Goal: Information Seeking & Learning: Learn about a topic

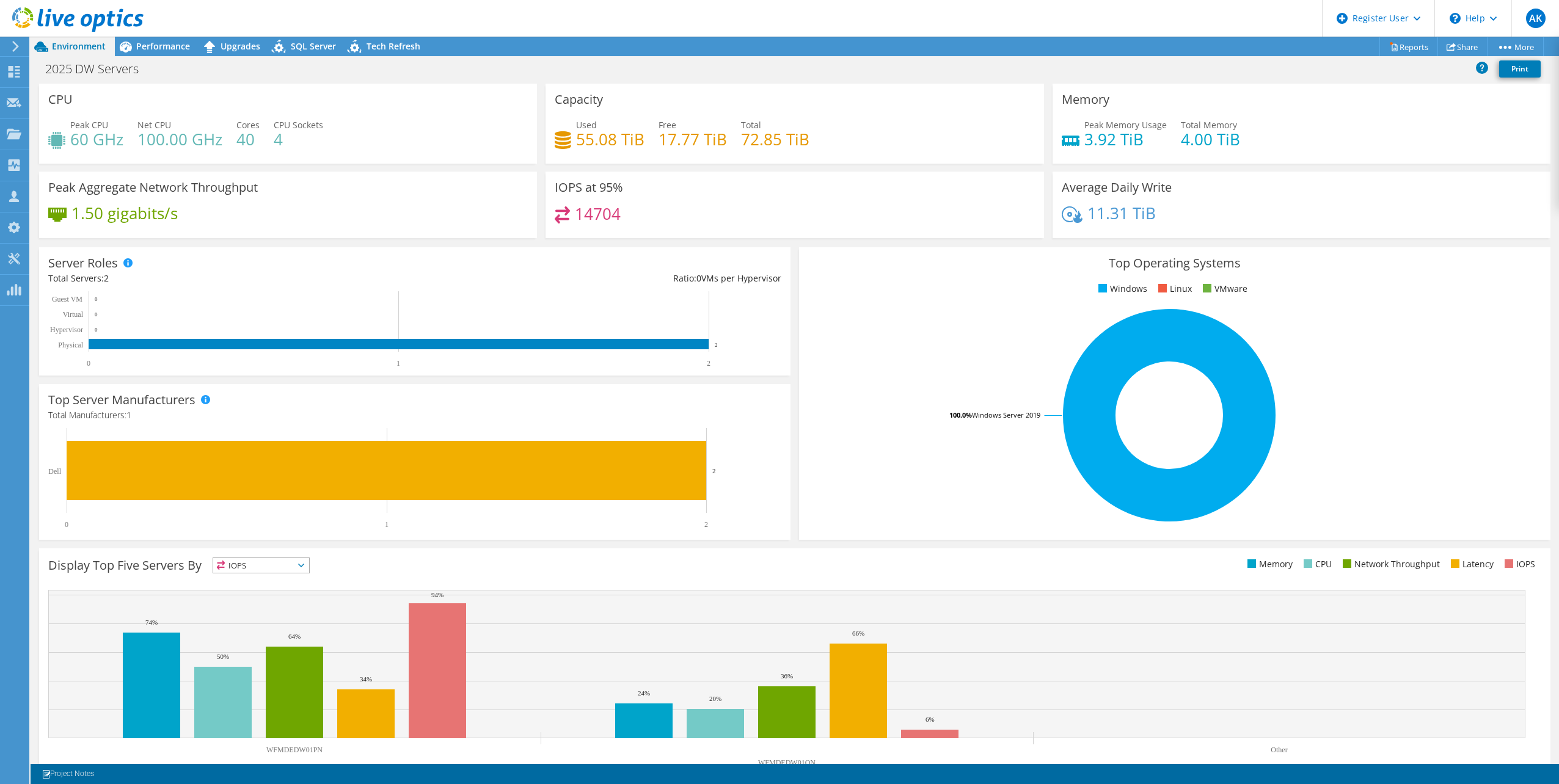
click at [684, 68] on div "2025 DW Servers Print" at bounding box center [794, 69] width 1528 height 23
click at [782, 64] on div "2025 DW Servers Print" at bounding box center [794, 69] width 1528 height 23
click at [786, 239] on div "IOPS at 95% 14704" at bounding box center [794, 209] width 506 height 74
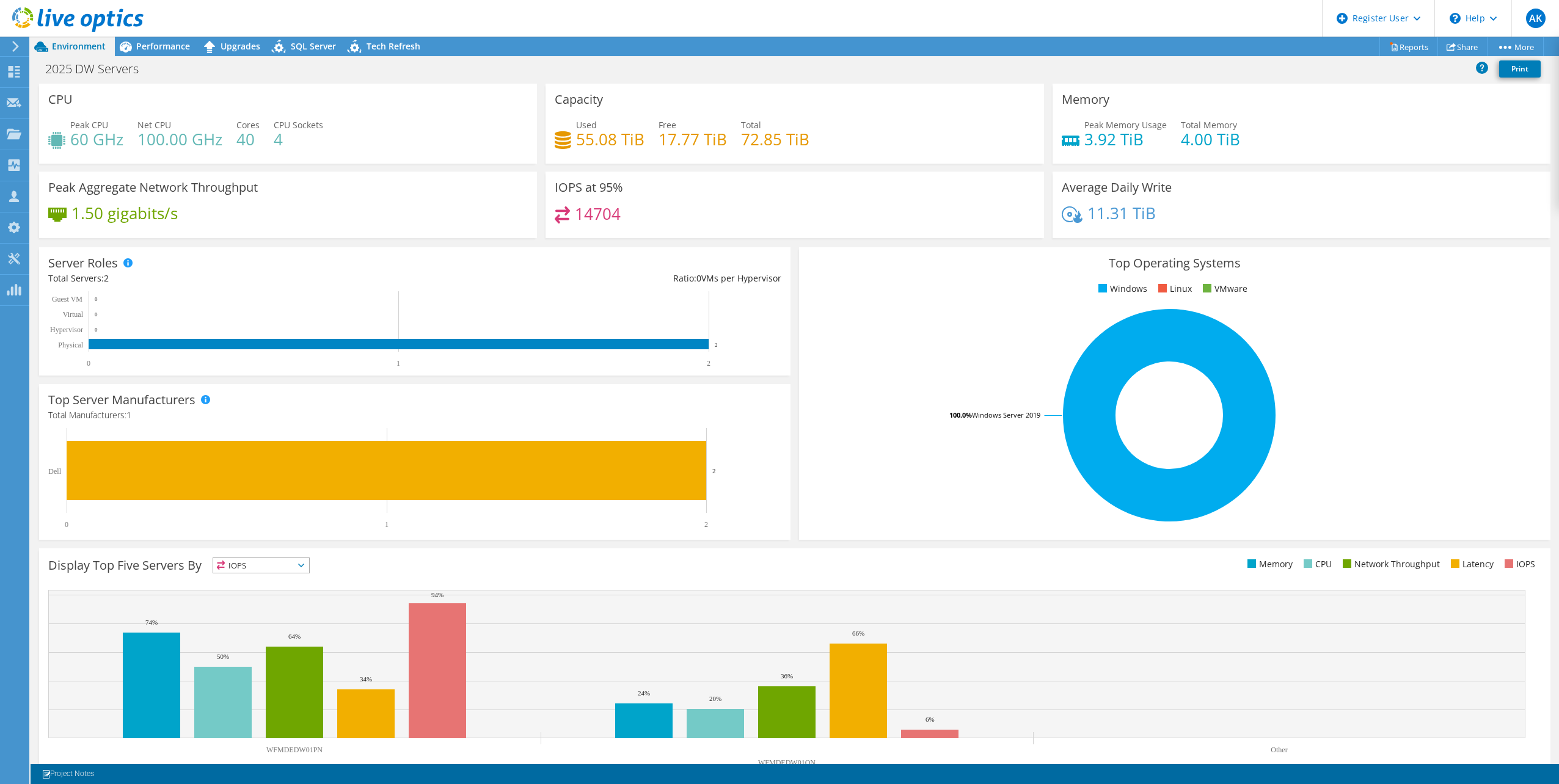
click at [786, 239] on div "IOPS at 95% 14704" at bounding box center [794, 209] width 506 height 74
click at [785, 238] on div "IOPS at 95% 14704" at bounding box center [794, 209] width 506 height 74
click at [786, 238] on div "IOPS at 95% 14704" at bounding box center [794, 209] width 506 height 74
click at [787, 239] on div "IOPS at 95% 14704" at bounding box center [794, 209] width 506 height 74
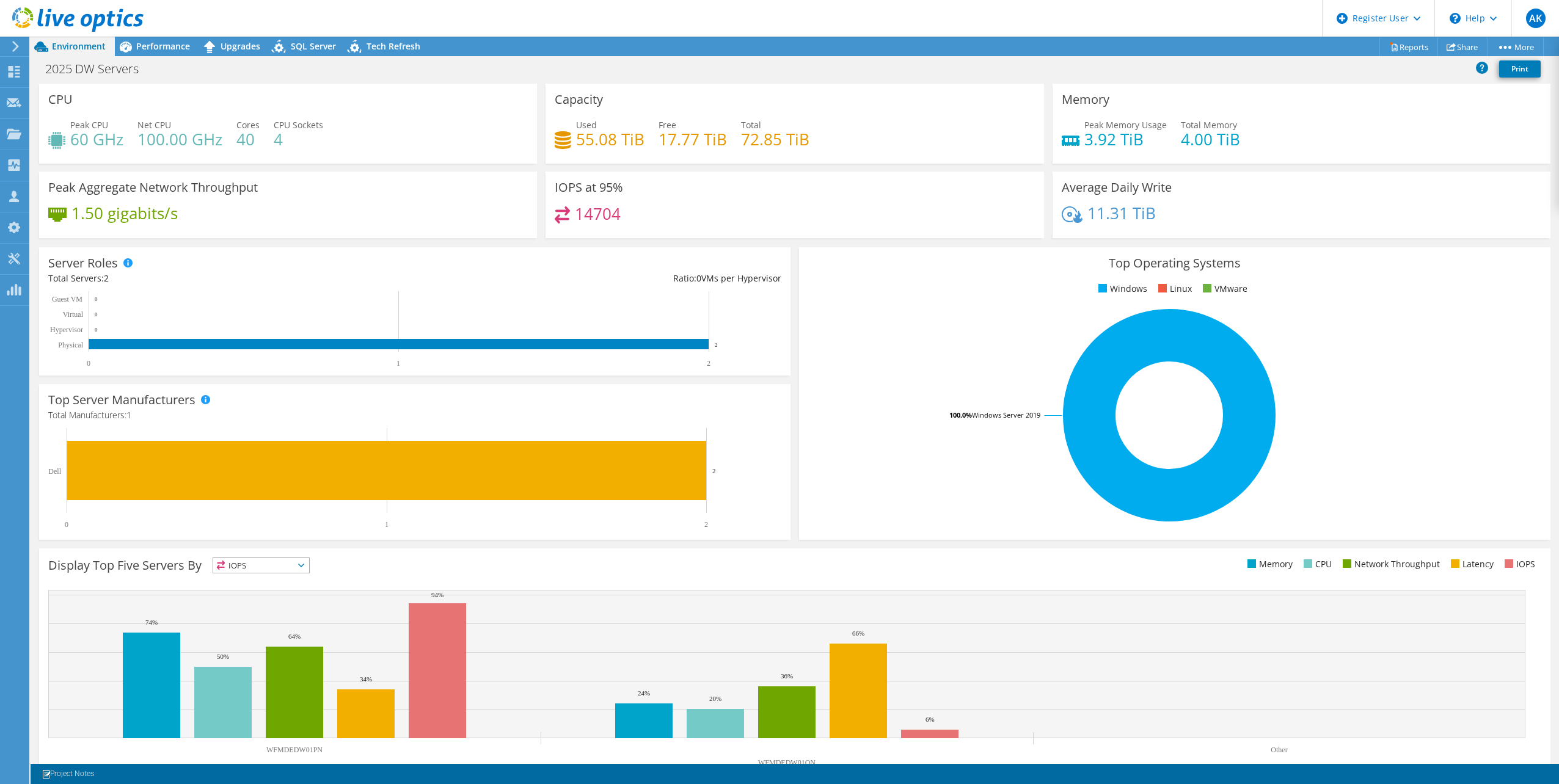
click at [784, 238] on div "IOPS at 95% 14704" at bounding box center [794, 209] width 506 height 74
click at [785, 238] on div "IOPS at 95% 14704" at bounding box center [794, 209] width 506 height 74
click at [785, 239] on div "IOPS at 95% 14704" at bounding box center [794, 209] width 506 height 74
click at [787, 240] on div "IOPS at 95% 14704" at bounding box center [794, 209] width 506 height 74
click at [788, 239] on div "IOPS at 95% 14704" at bounding box center [794, 209] width 506 height 74
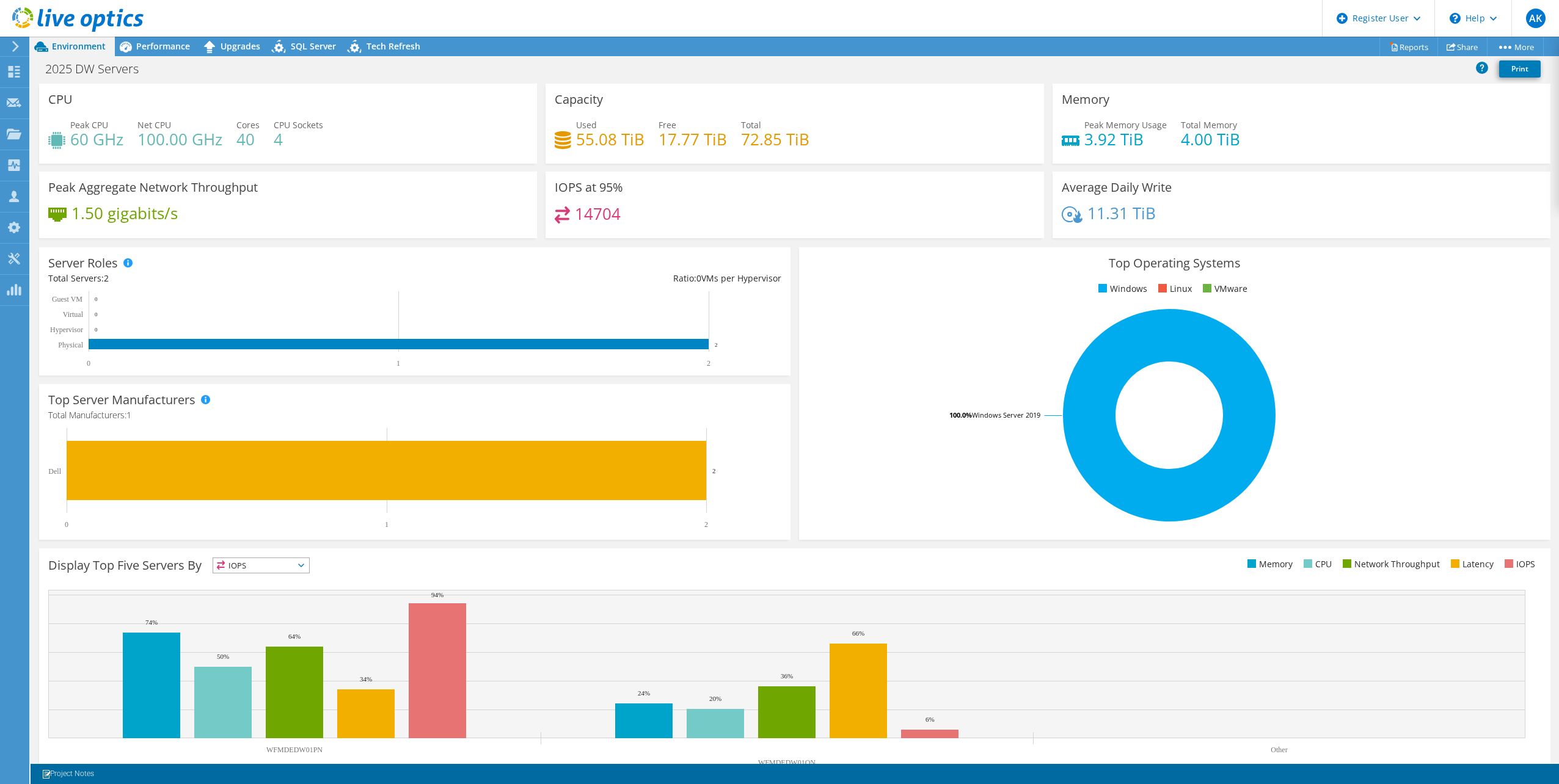
click at [691, 122] on div "Free 17.77 TiB" at bounding box center [693, 132] width 69 height 27
drag, startPoint x: 743, startPoint y: 68, endPoint x: 754, endPoint y: 64, distance: 11.7
click at [743, 68] on div "2025 DW Servers Print" at bounding box center [794, 69] width 1528 height 23
click at [316, 240] on div "Peak Aggregate Network Throughput 1.50 gigabits/s" at bounding box center [288, 209] width 506 height 74
click at [535, 162] on div "CPU Peak CPU 60 GHz Net CPU 100.00 GHz Cores 40 CPU Sockets 4" at bounding box center [288, 123] width 506 height 80
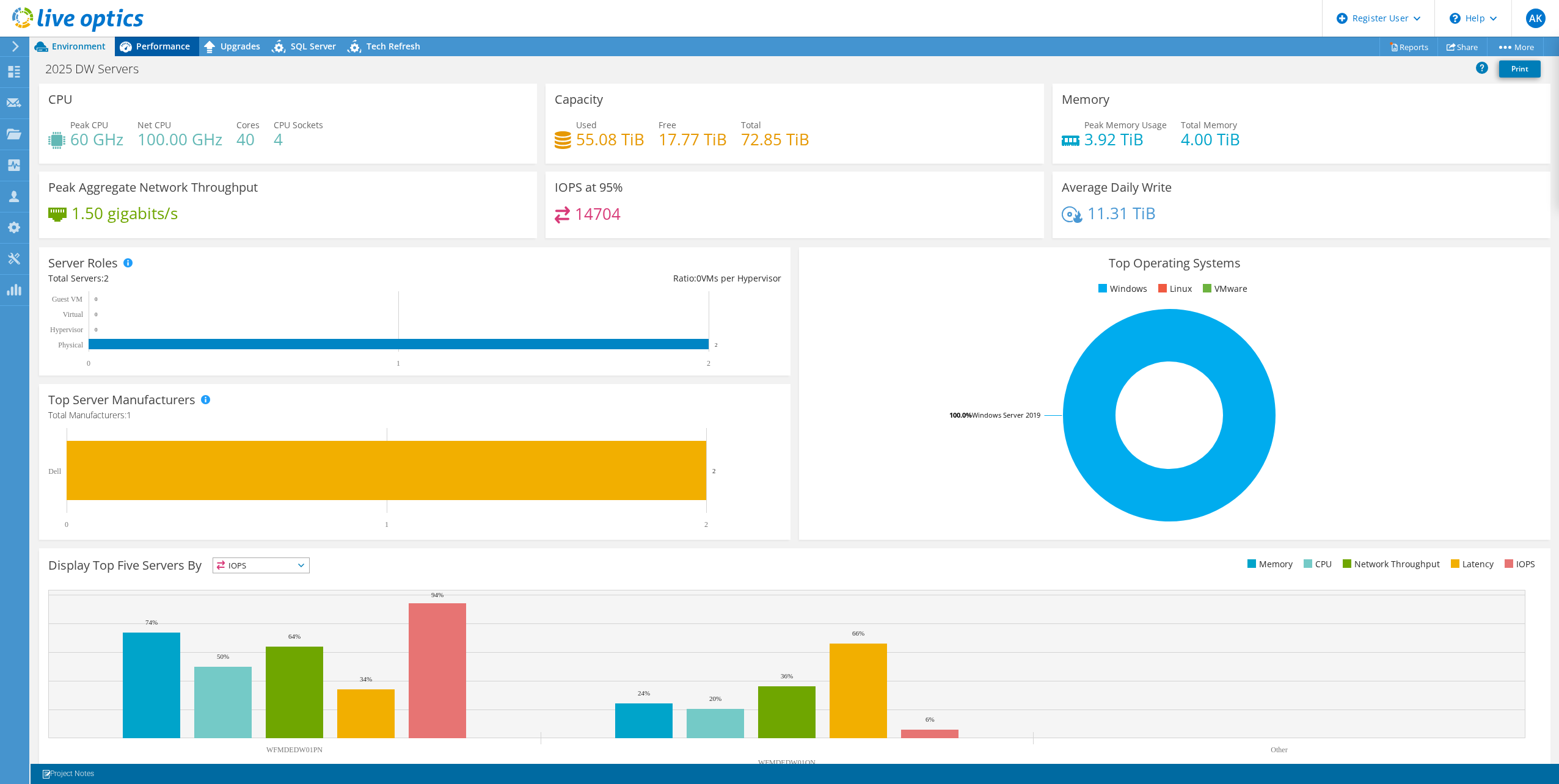
click at [187, 47] on span "Performance" at bounding box center [163, 46] width 54 height 12
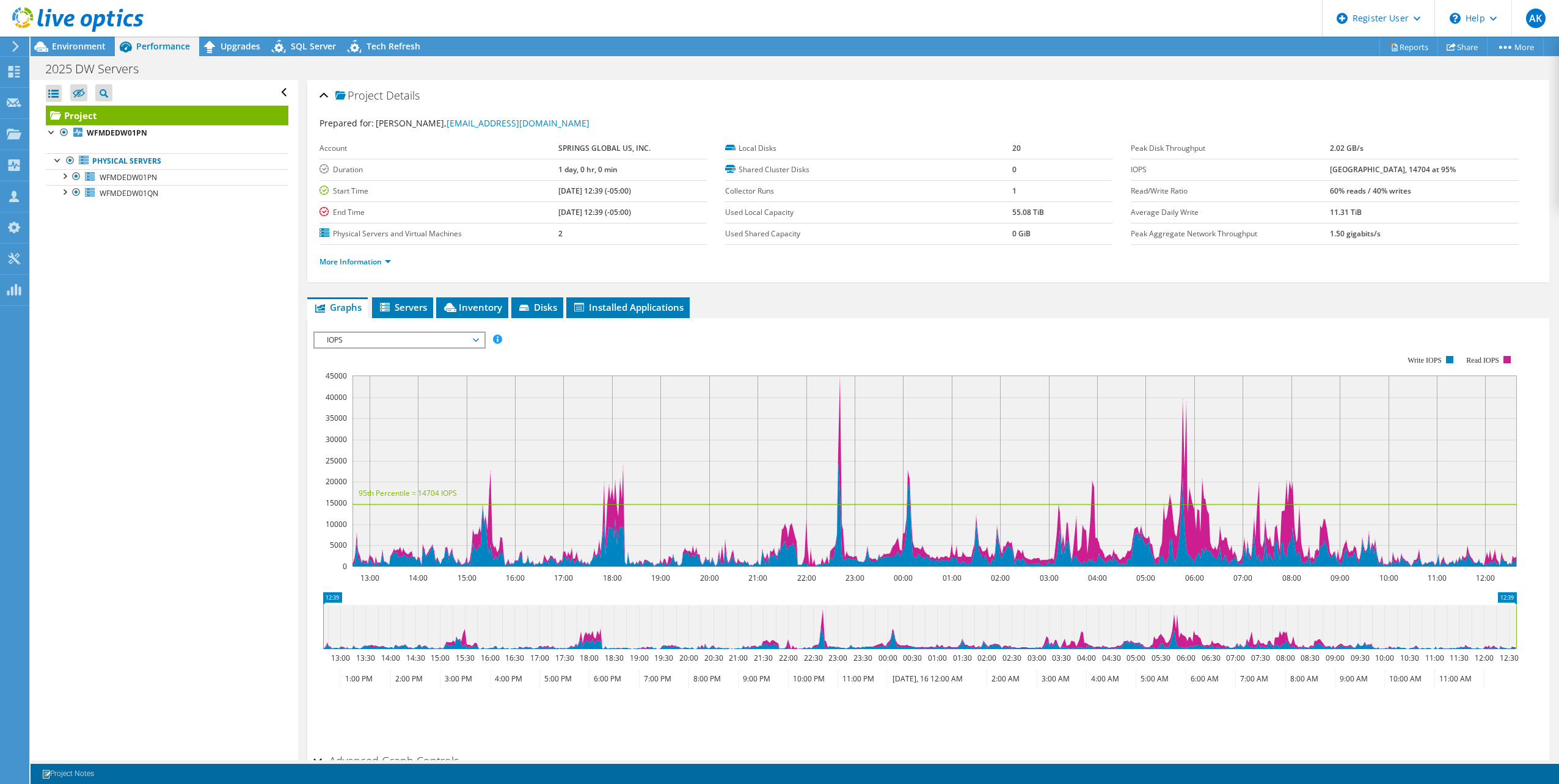
click at [444, 296] on div "Project Details Prepared for: Jack Shavlik, jshavlik@springswf.com Account SPRI…" at bounding box center [928, 456] width 1260 height 753
click at [453, 304] on icon at bounding box center [451, 308] width 12 height 9
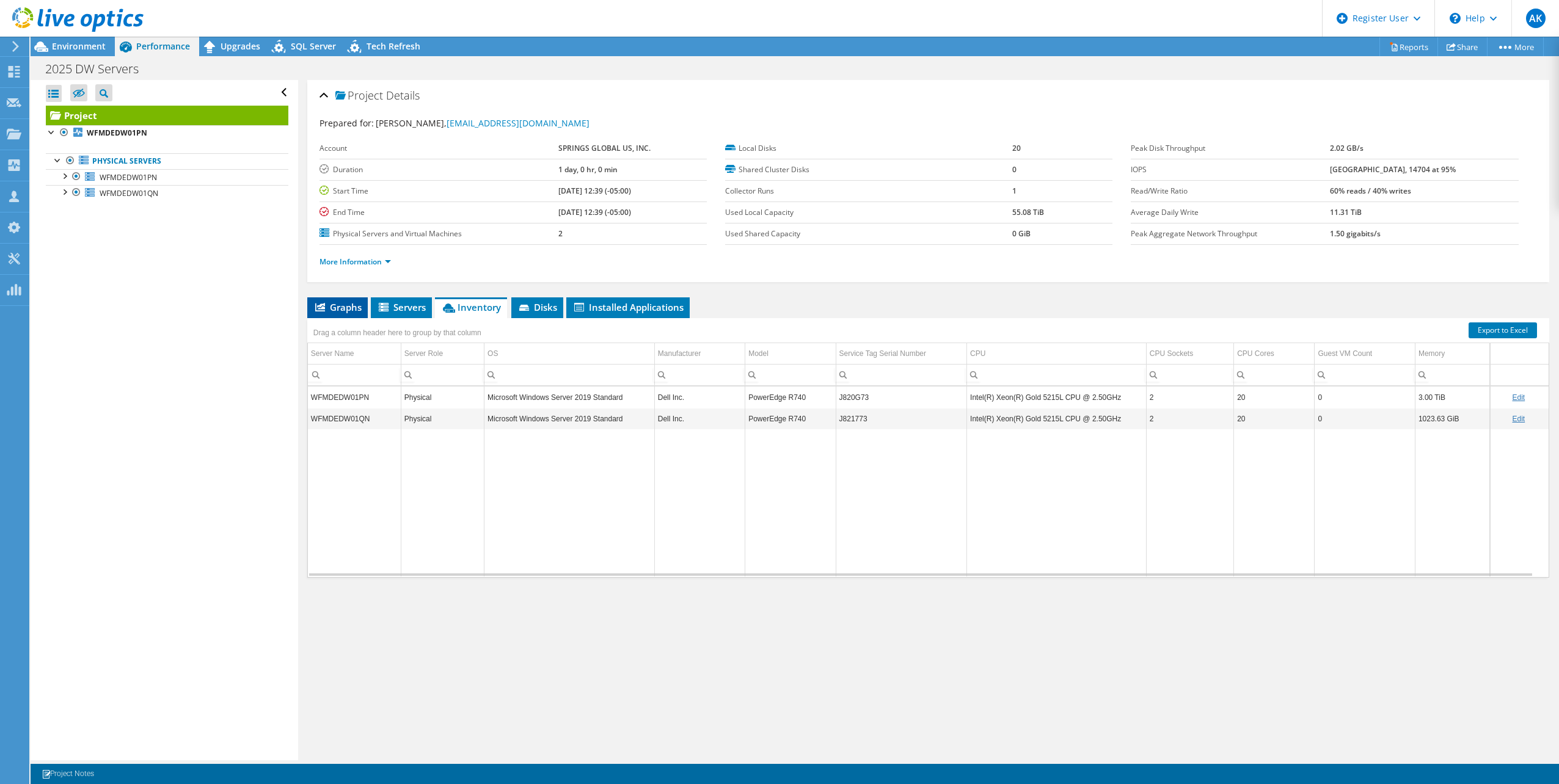
click at [348, 301] on span "Graphs" at bounding box center [337, 308] width 48 height 12
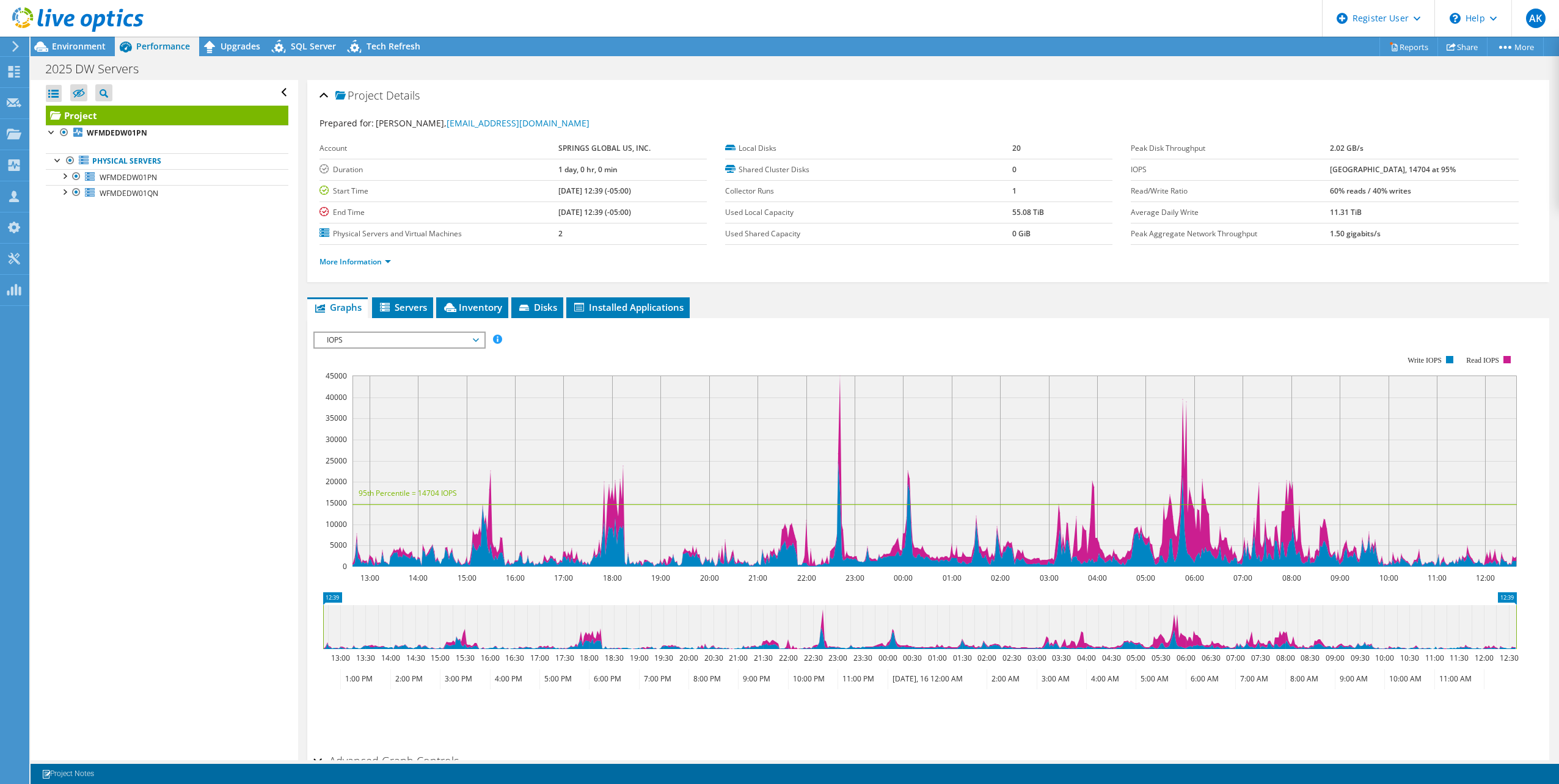
click at [467, 67] on div "2025 DW Servers Print" at bounding box center [794, 69] width 1528 height 23
click at [462, 64] on div "2025 DW Servers Print" at bounding box center [794, 69] width 1528 height 23
click at [93, 51] on span "Environment" at bounding box center [79, 46] width 54 height 12
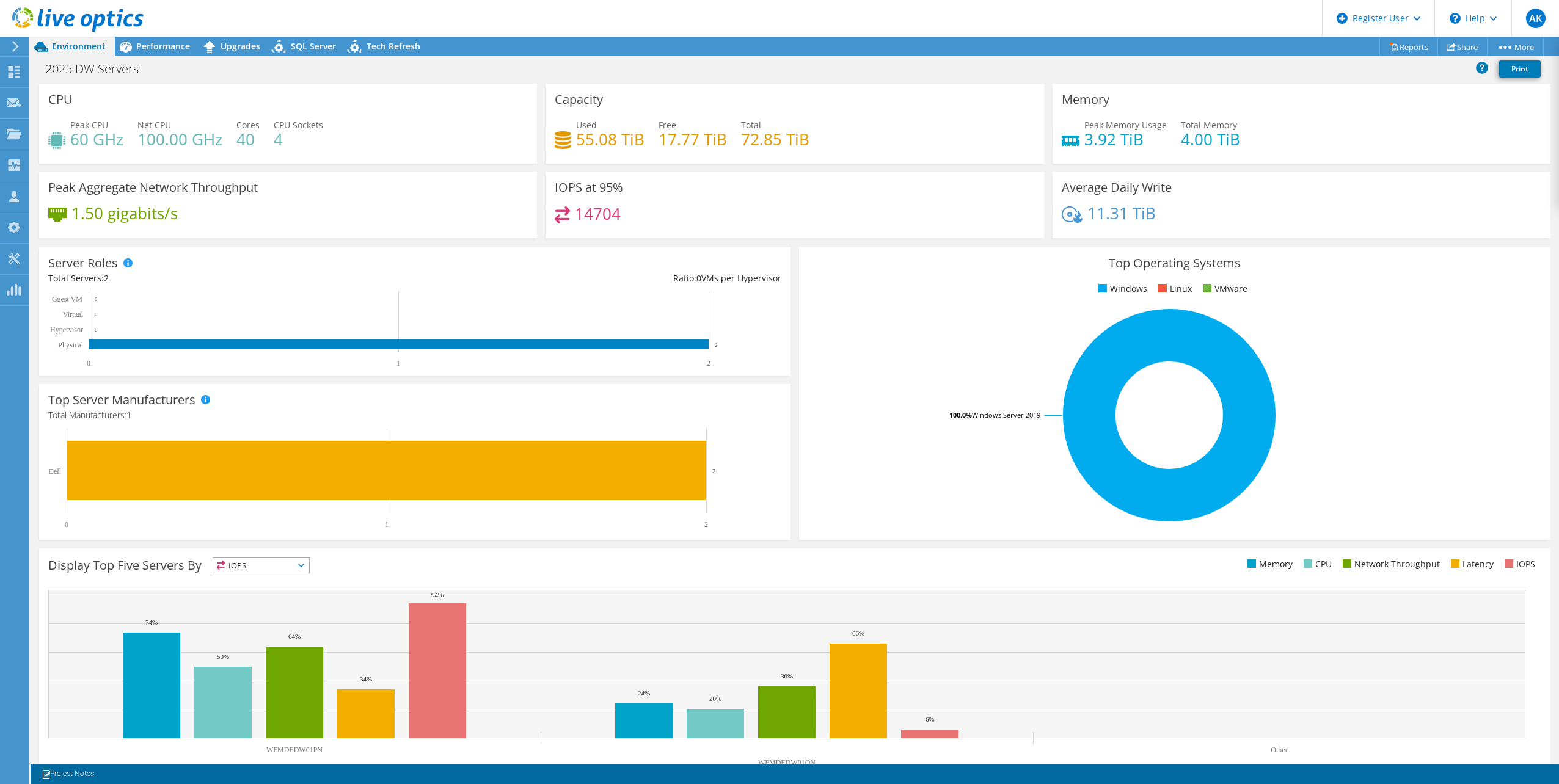
click at [537, 63] on div "2025 DW Servers Print" at bounding box center [794, 69] width 1528 height 23
click at [150, 55] on div "Performance" at bounding box center [157, 46] width 84 height 20
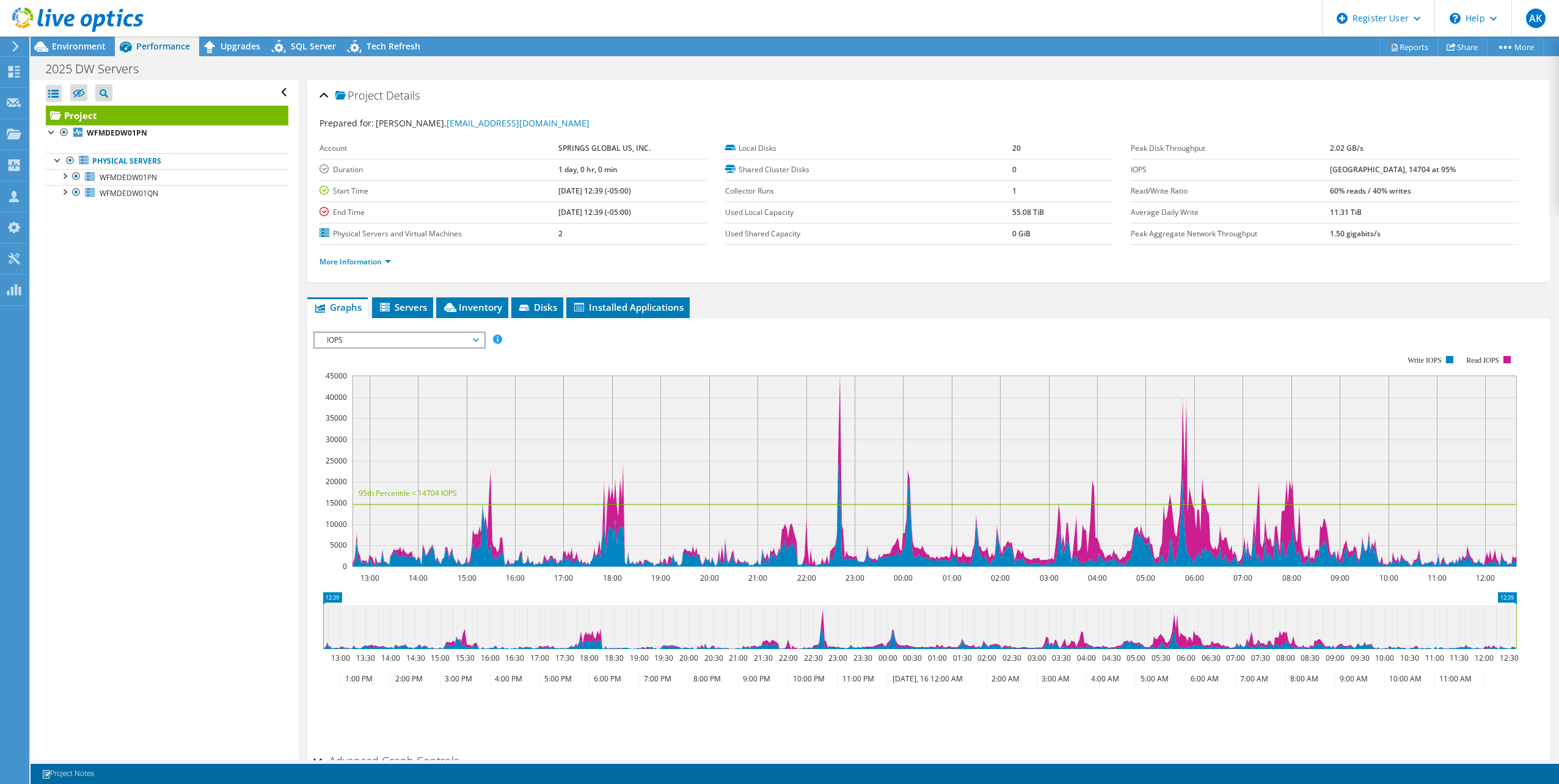
click at [384, 338] on span "IOPS" at bounding box center [399, 340] width 157 height 15
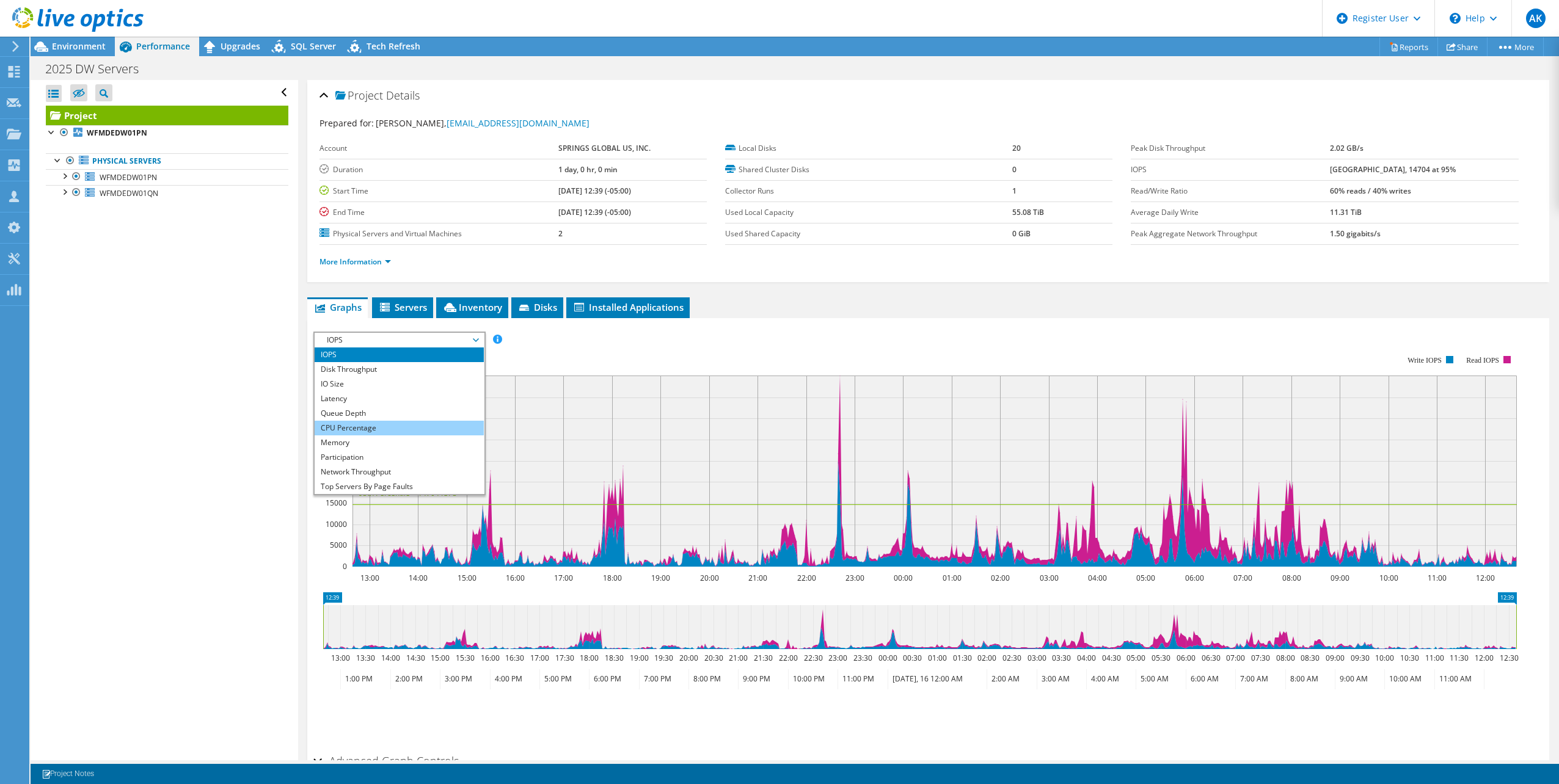
click at [363, 429] on li "CPU Percentage" at bounding box center [399, 428] width 169 height 15
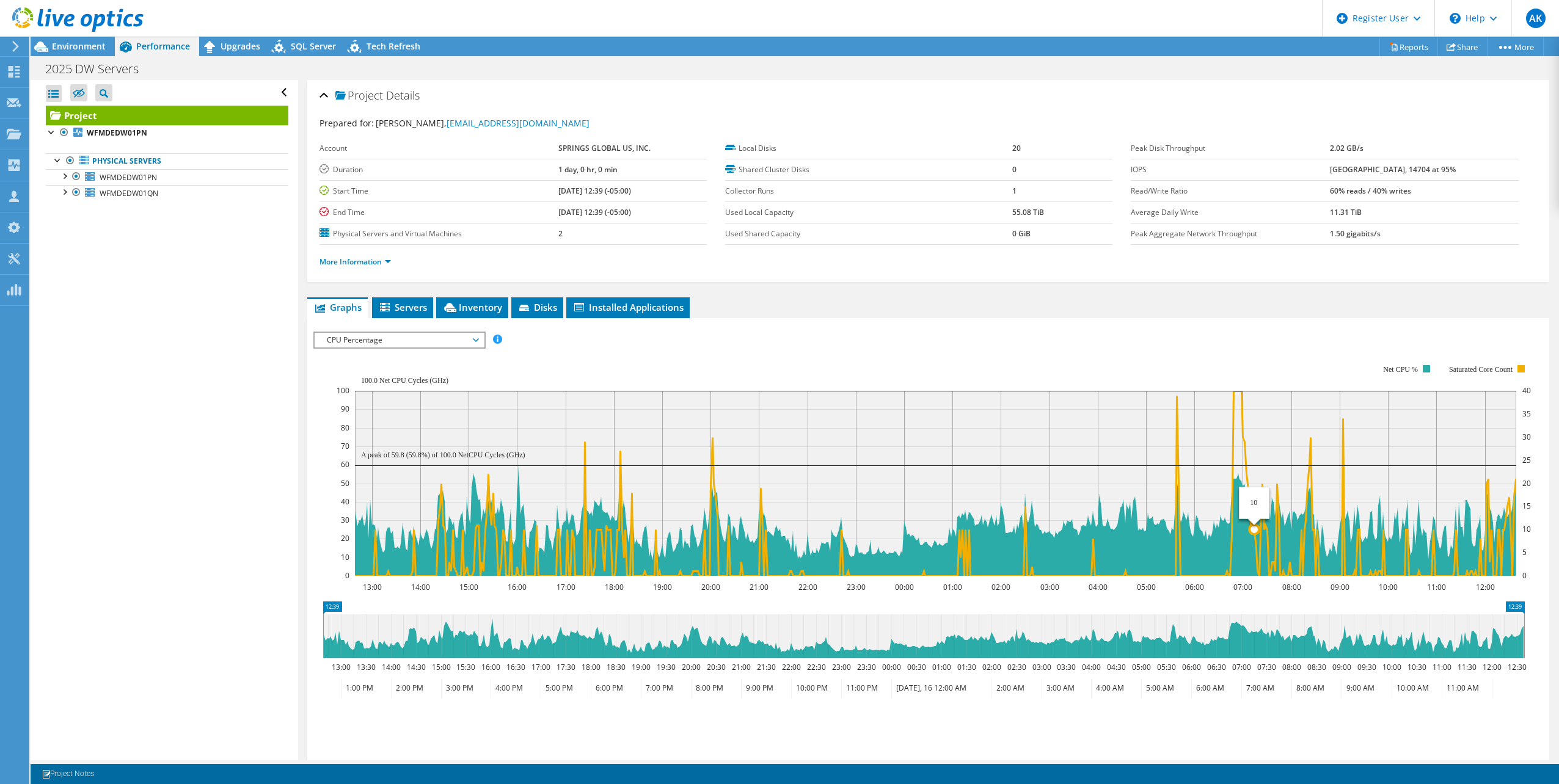
click at [1255, 457] on rect at bounding box center [935, 483] width 1161 height 185
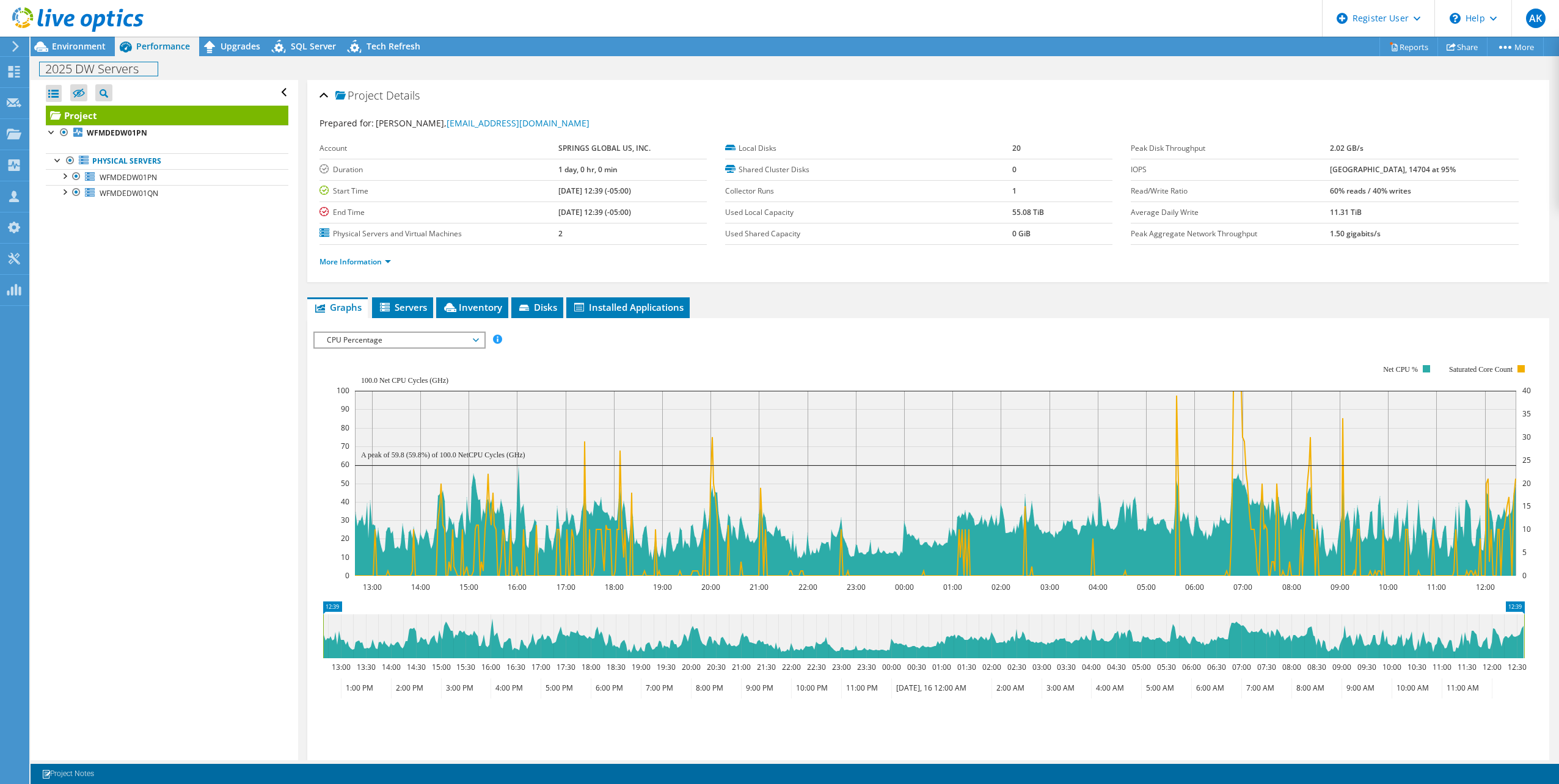
click at [69, 58] on div "2025 DW Servers Print" at bounding box center [794, 69] width 1528 height 23
click at [69, 50] on span "Environment" at bounding box center [79, 46] width 54 height 12
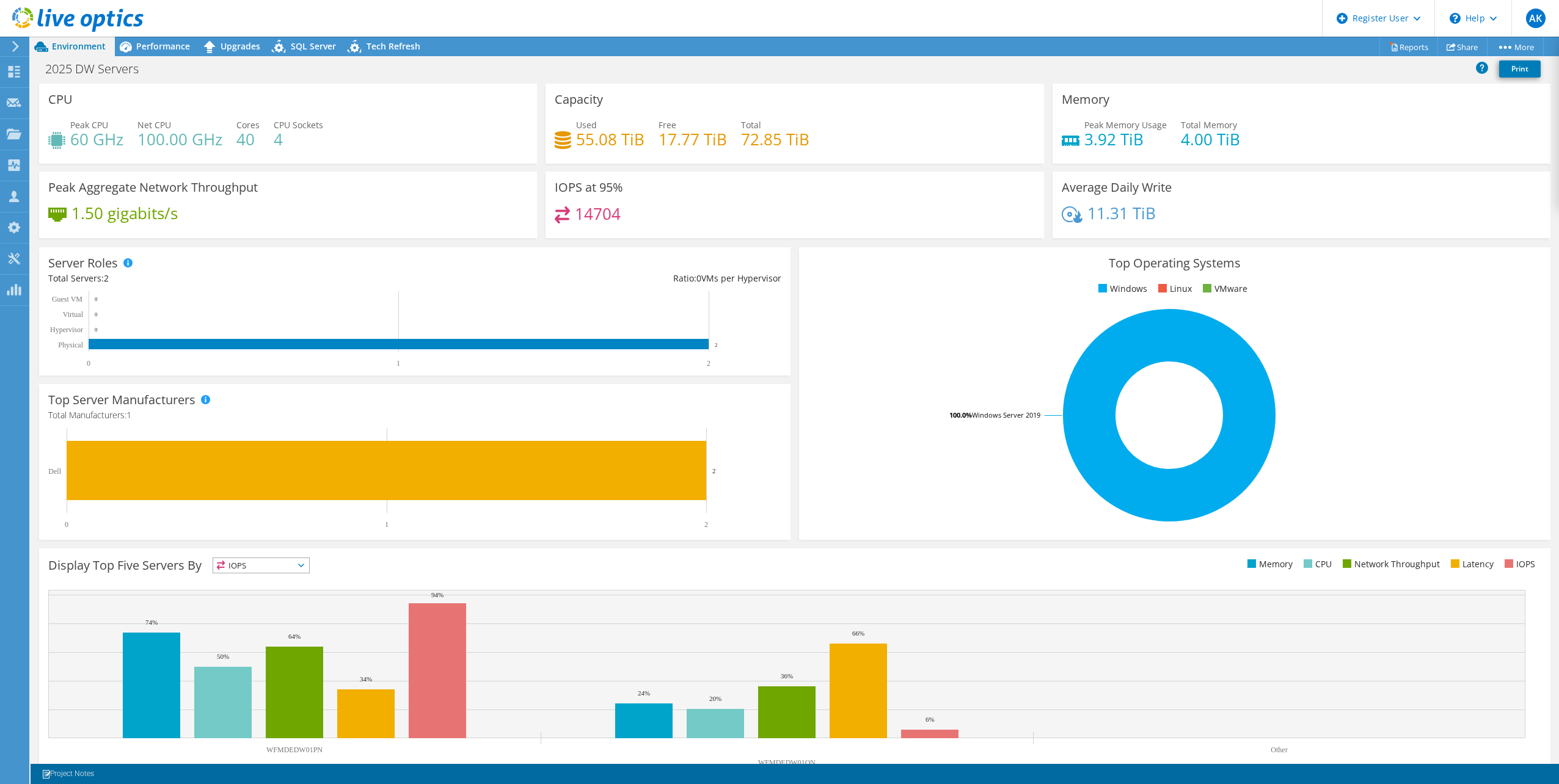
click at [534, 66] on div "2025 DW Servers Print" at bounding box center [794, 69] width 1528 height 23
click at [536, 66] on div "2025 DW Servers Print" at bounding box center [794, 69] width 1528 height 23
click at [788, 239] on div "IOPS at 95% 14704" at bounding box center [794, 209] width 506 height 74
click at [779, 66] on div "2025 DW Servers Print" at bounding box center [794, 69] width 1528 height 23
click at [780, 66] on div "2025 DW Servers Print" at bounding box center [794, 69] width 1528 height 23
